Goal: Information Seeking & Learning: Learn about a topic

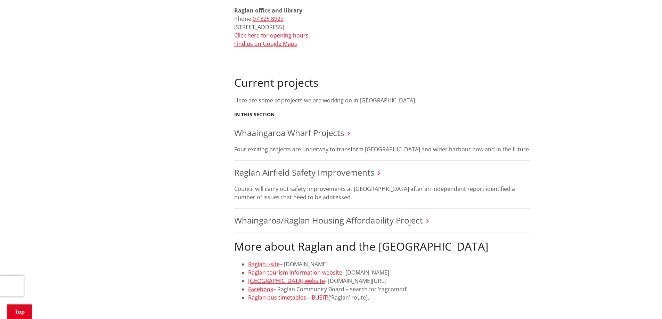
scroll to position [521, 0]
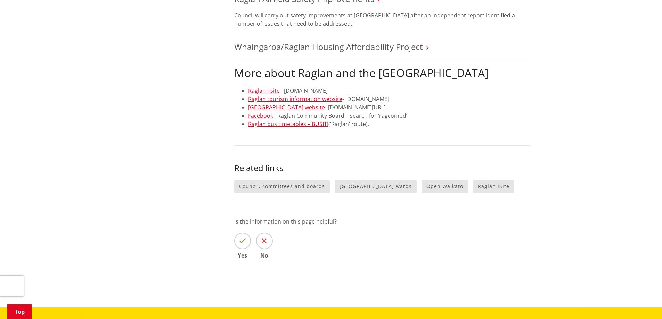
scroll to position [521, 0]
click at [263, 91] on link "Raglan I-site" at bounding box center [264, 91] width 32 height 8
click at [268, 106] on link "[GEOGRAPHIC_DATA] website" at bounding box center [286, 107] width 77 height 8
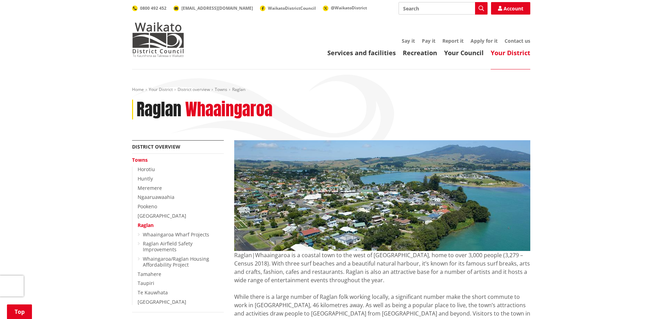
scroll to position [521, 0]
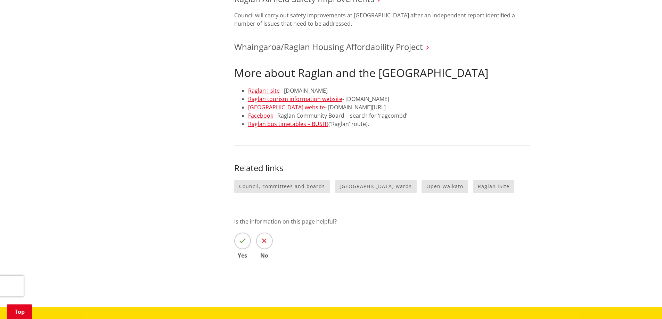
click at [291, 100] on link "Raglan tourism information website" at bounding box center [295, 99] width 94 height 8
